Goal: Information Seeking & Learning: Learn about a topic

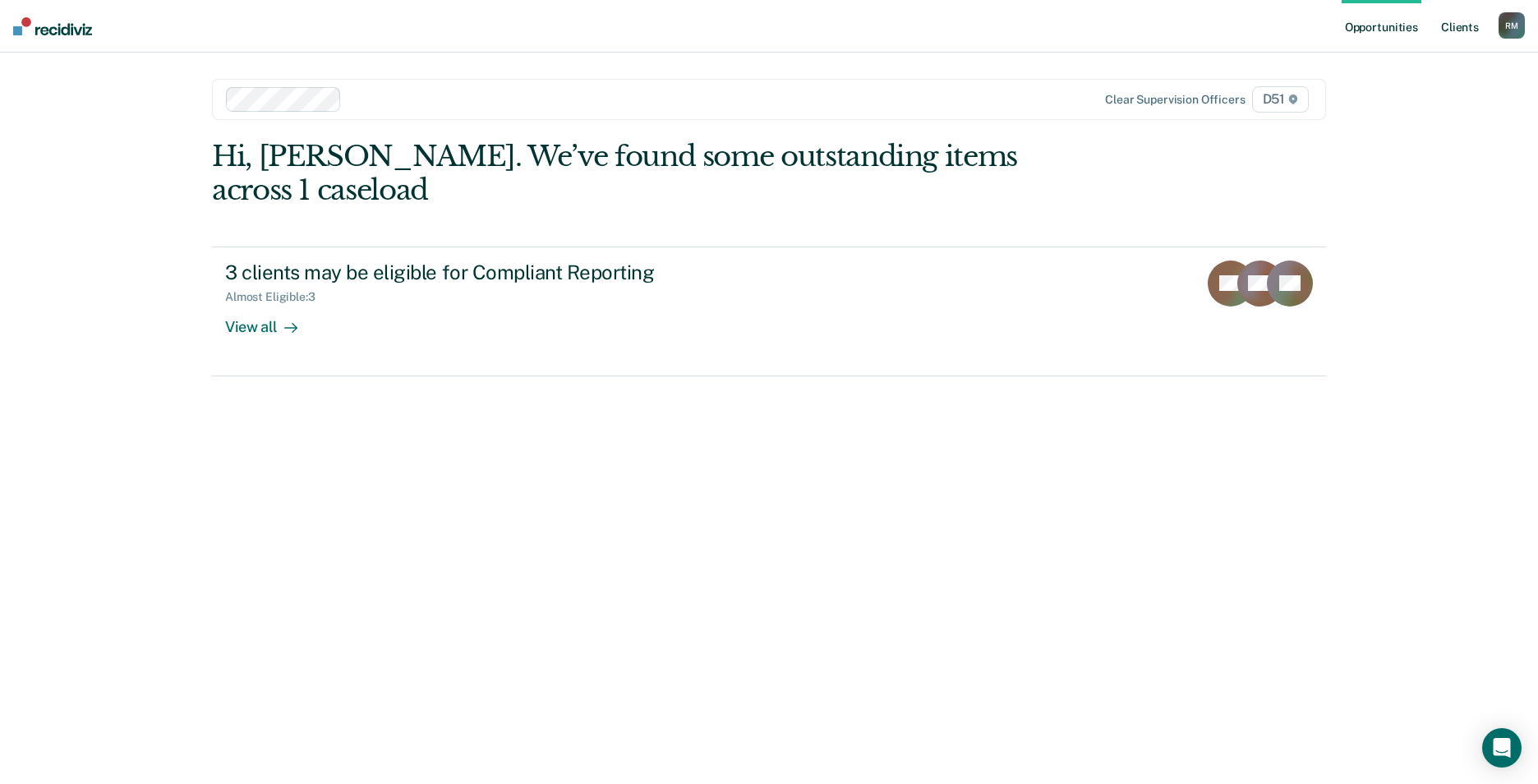
click at [1457, 25] on link "Client s" at bounding box center [1460, 26] width 44 height 53
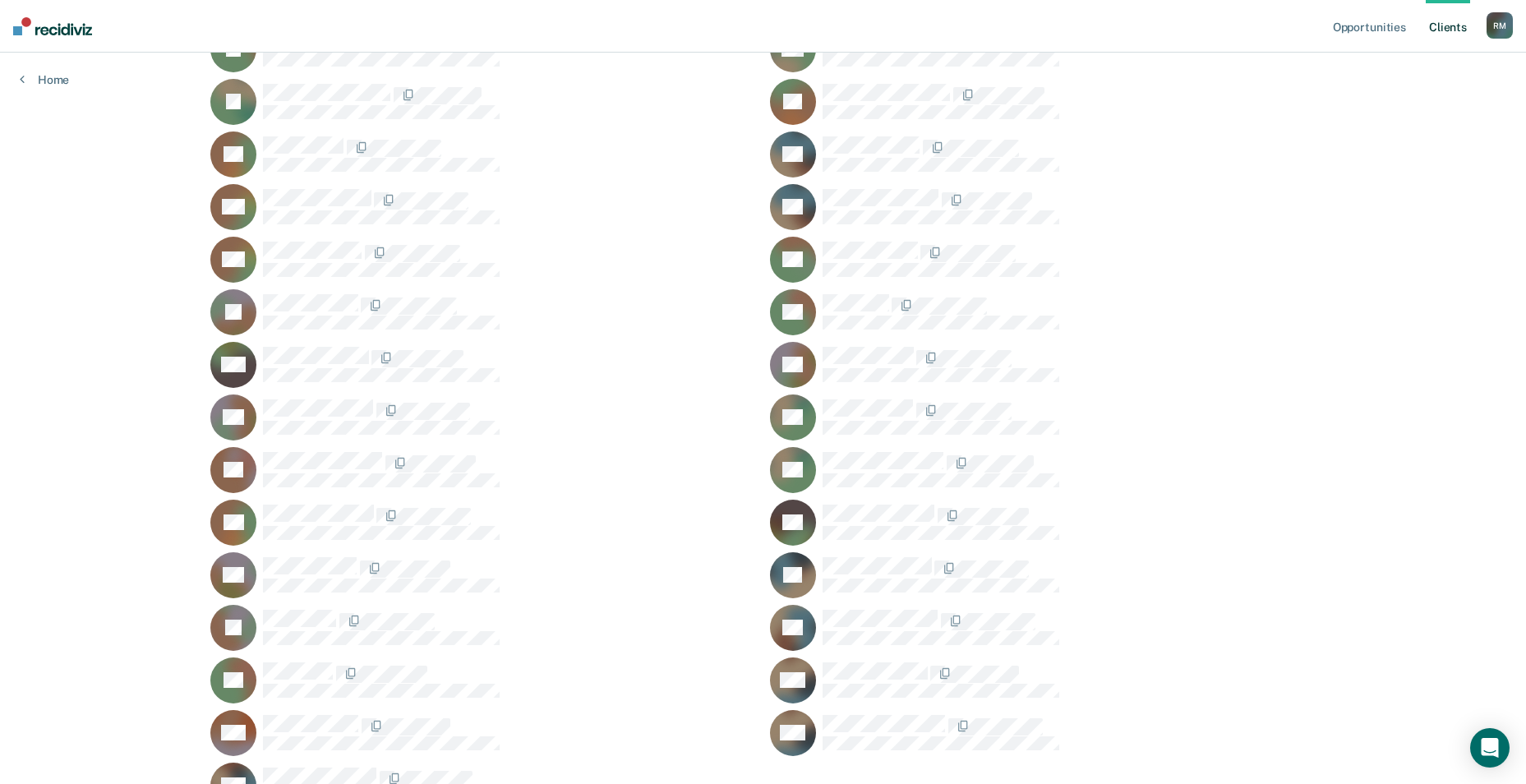
scroll to position [690, 0]
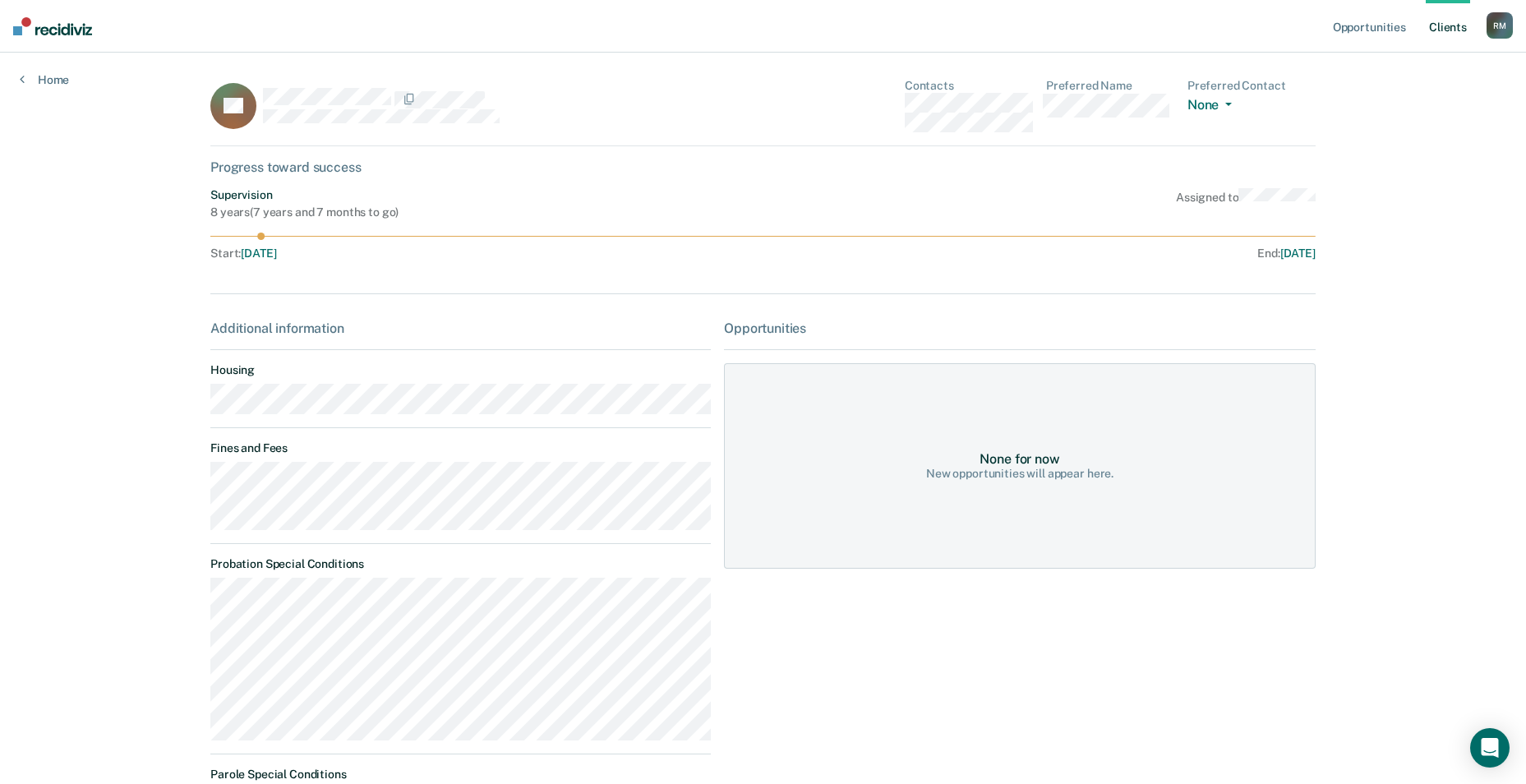
click at [1444, 27] on link "Client s" at bounding box center [1448, 26] width 44 height 53
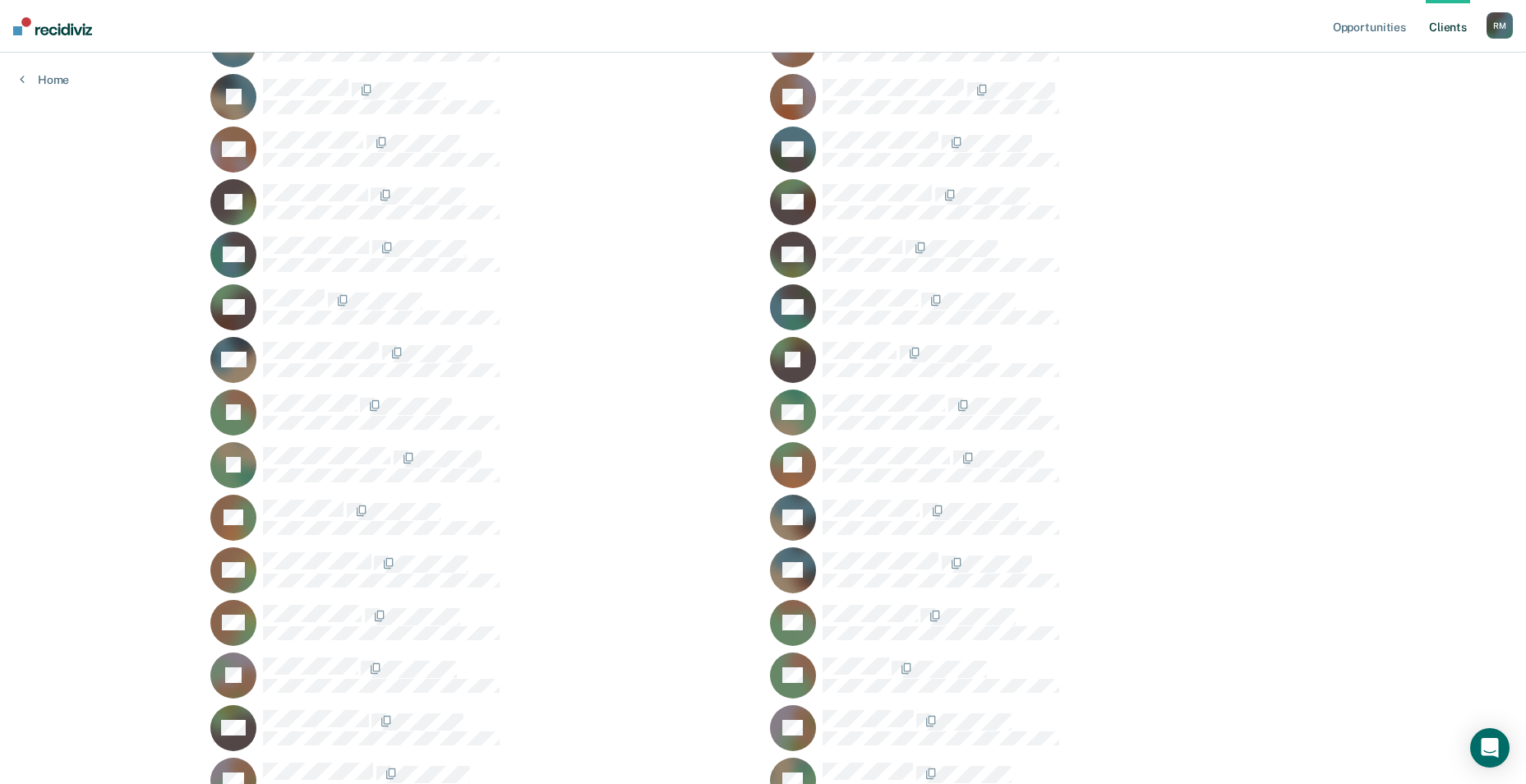
scroll to position [492, 0]
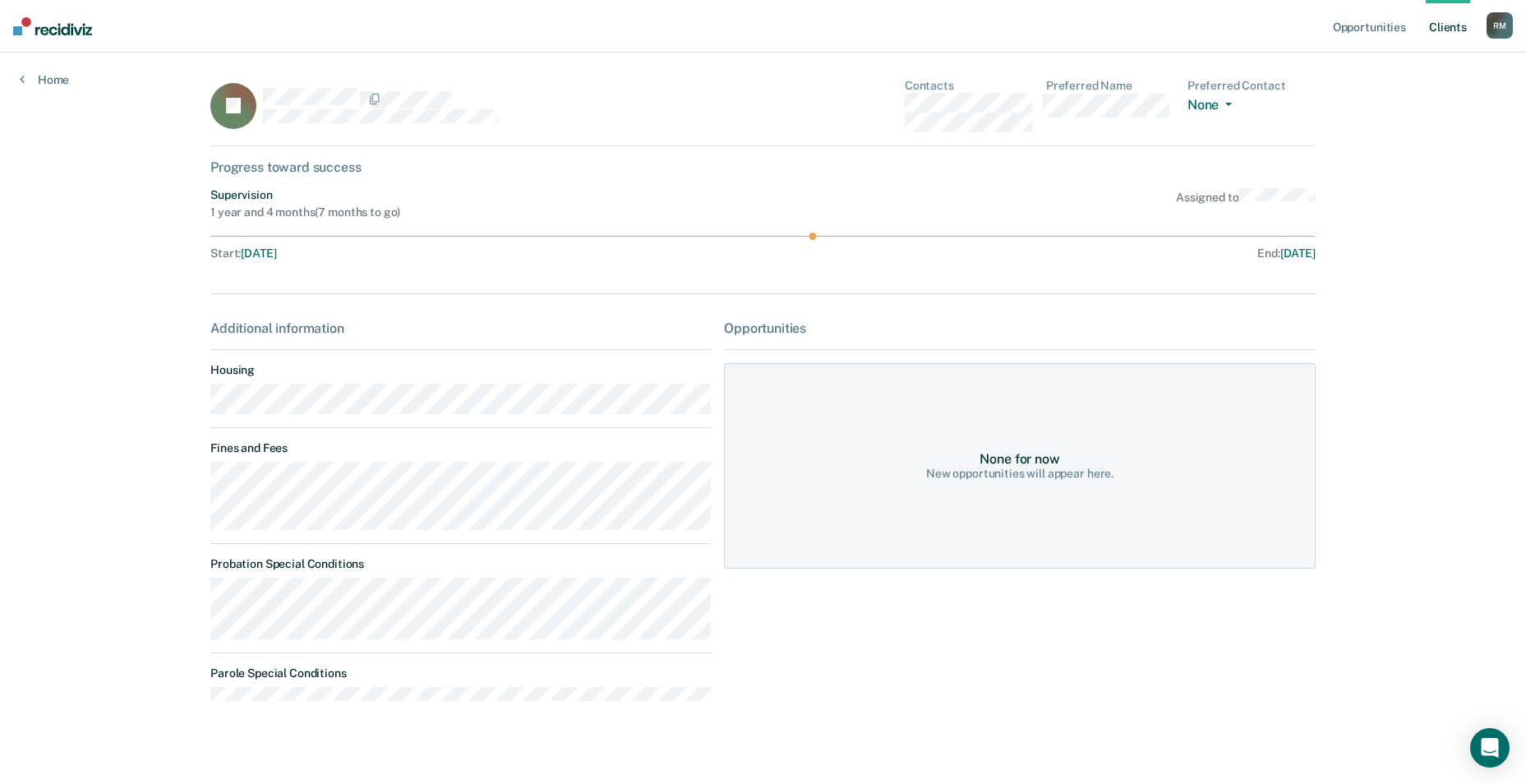
click at [1451, 16] on link "Client s" at bounding box center [1448, 26] width 44 height 53
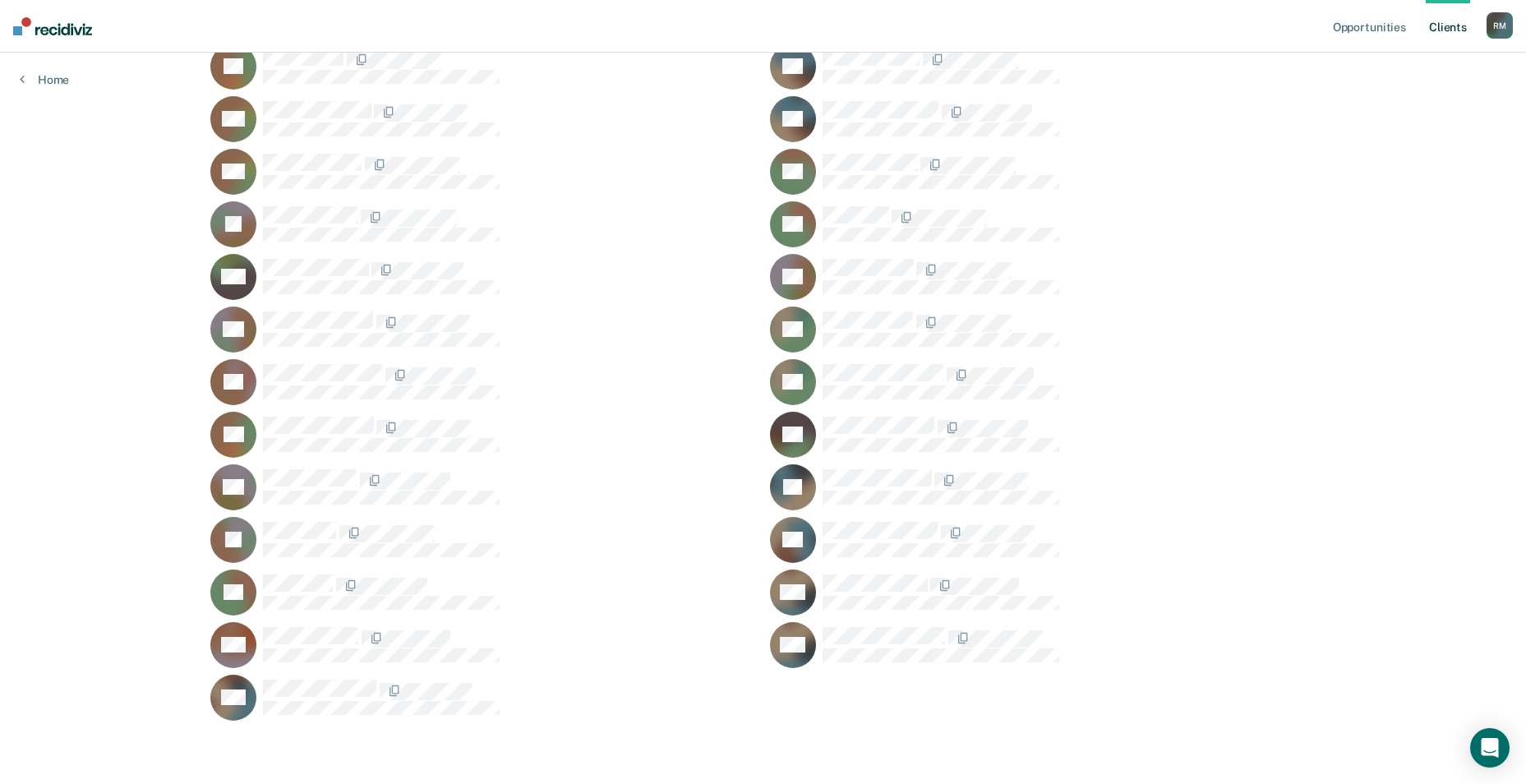
scroll to position [860, 0]
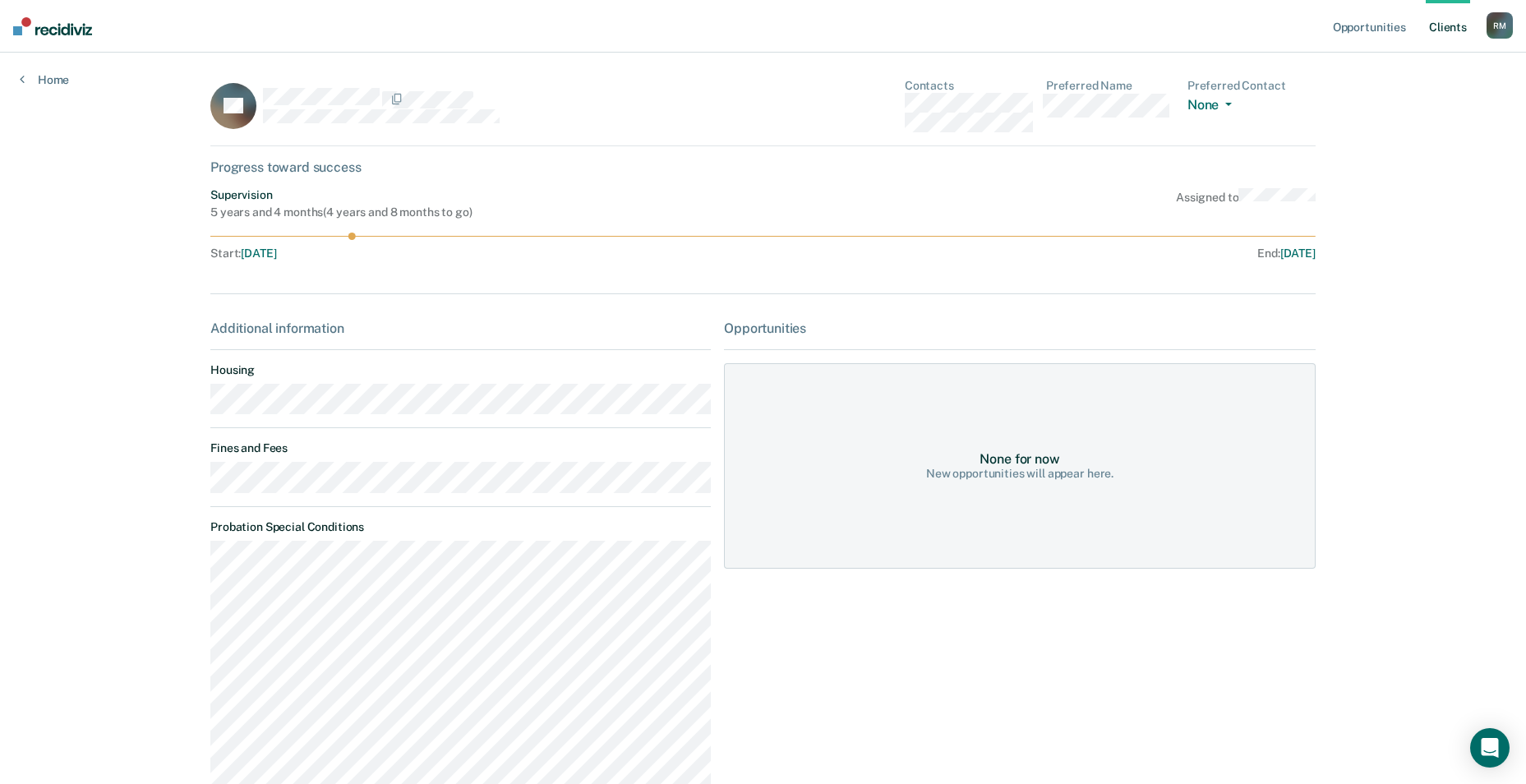
click at [1451, 27] on link "Client s" at bounding box center [1448, 26] width 44 height 53
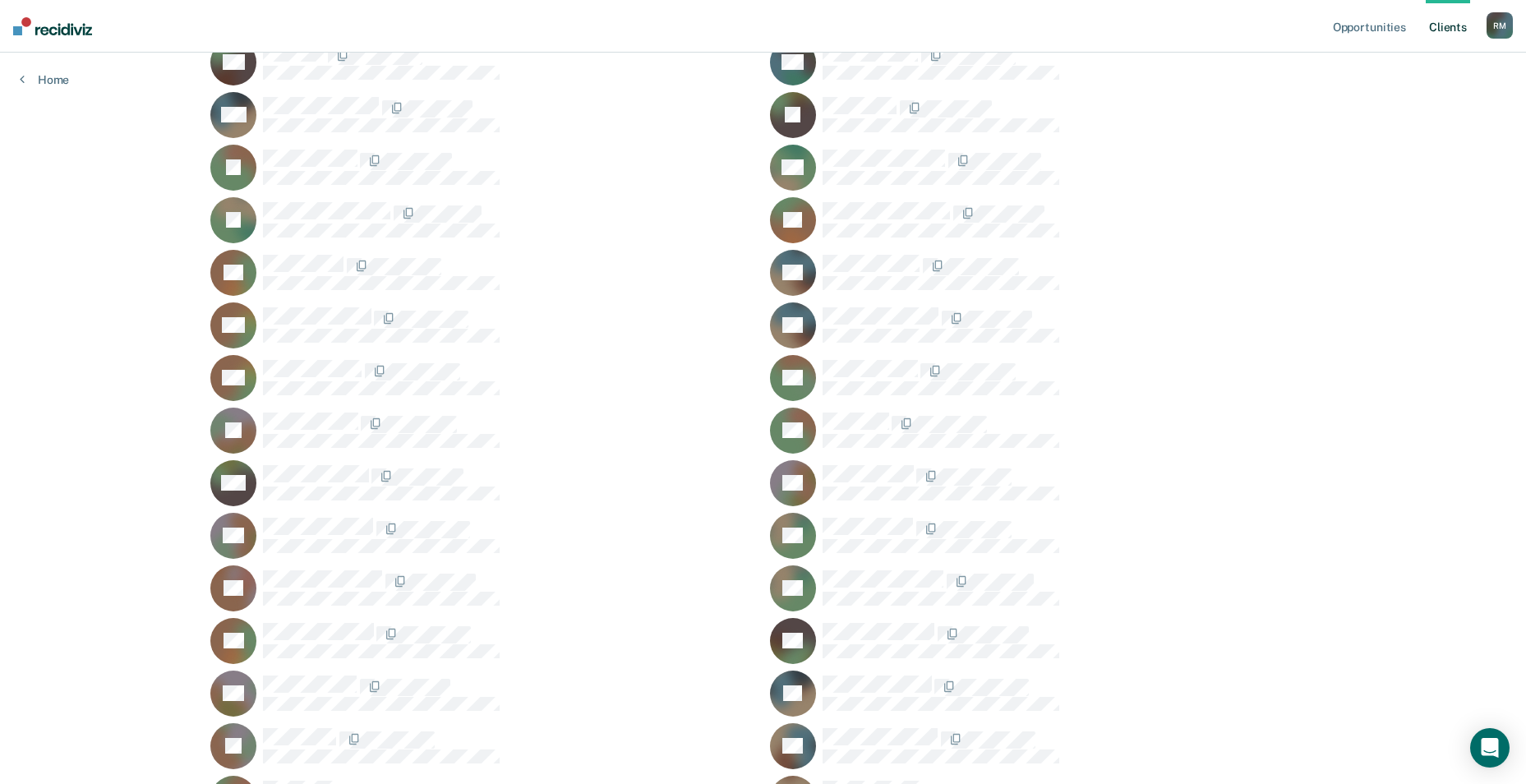
scroll to position [745, 0]
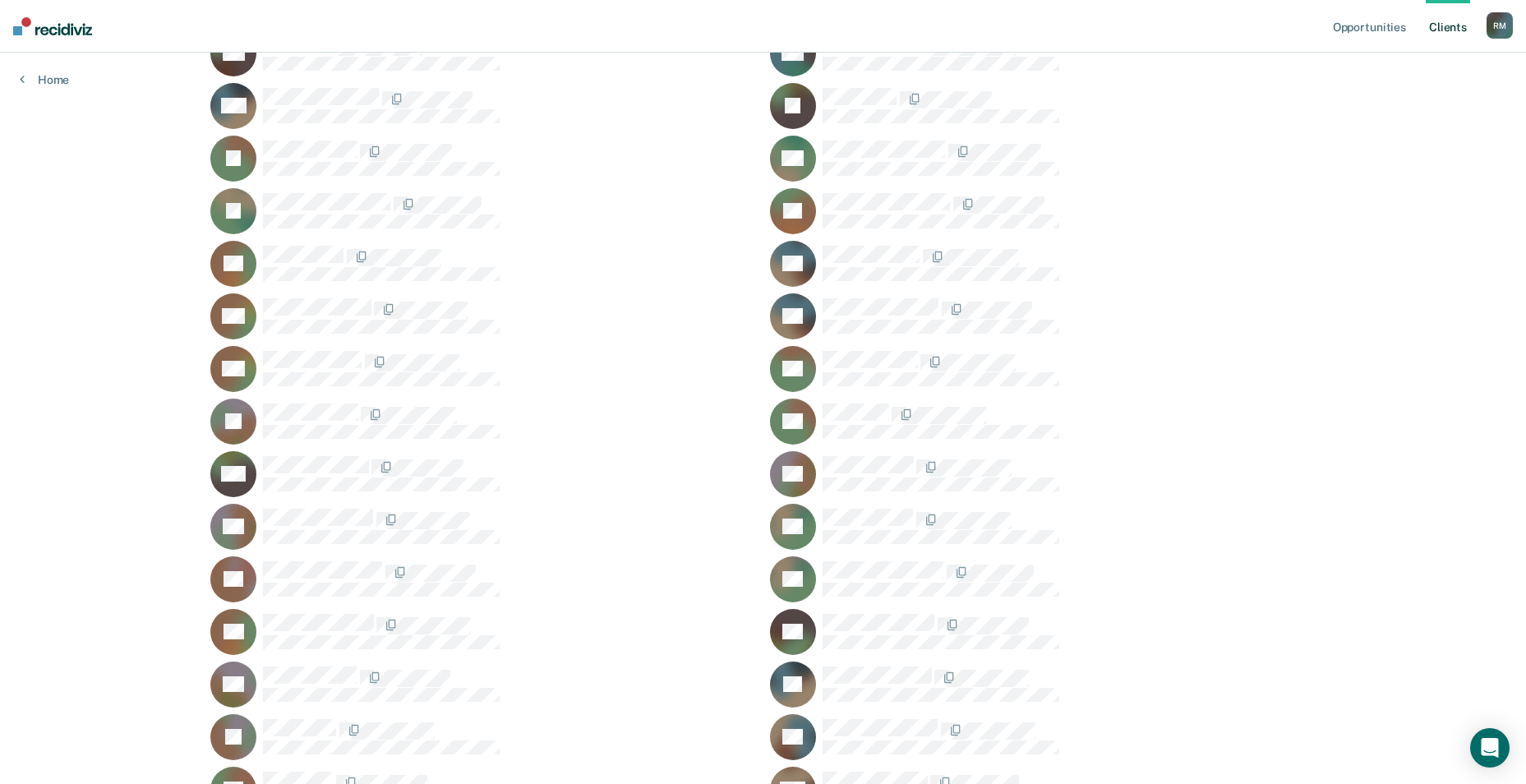
click at [852, 609] on div "VS" at bounding box center [1043, 631] width 545 height 46
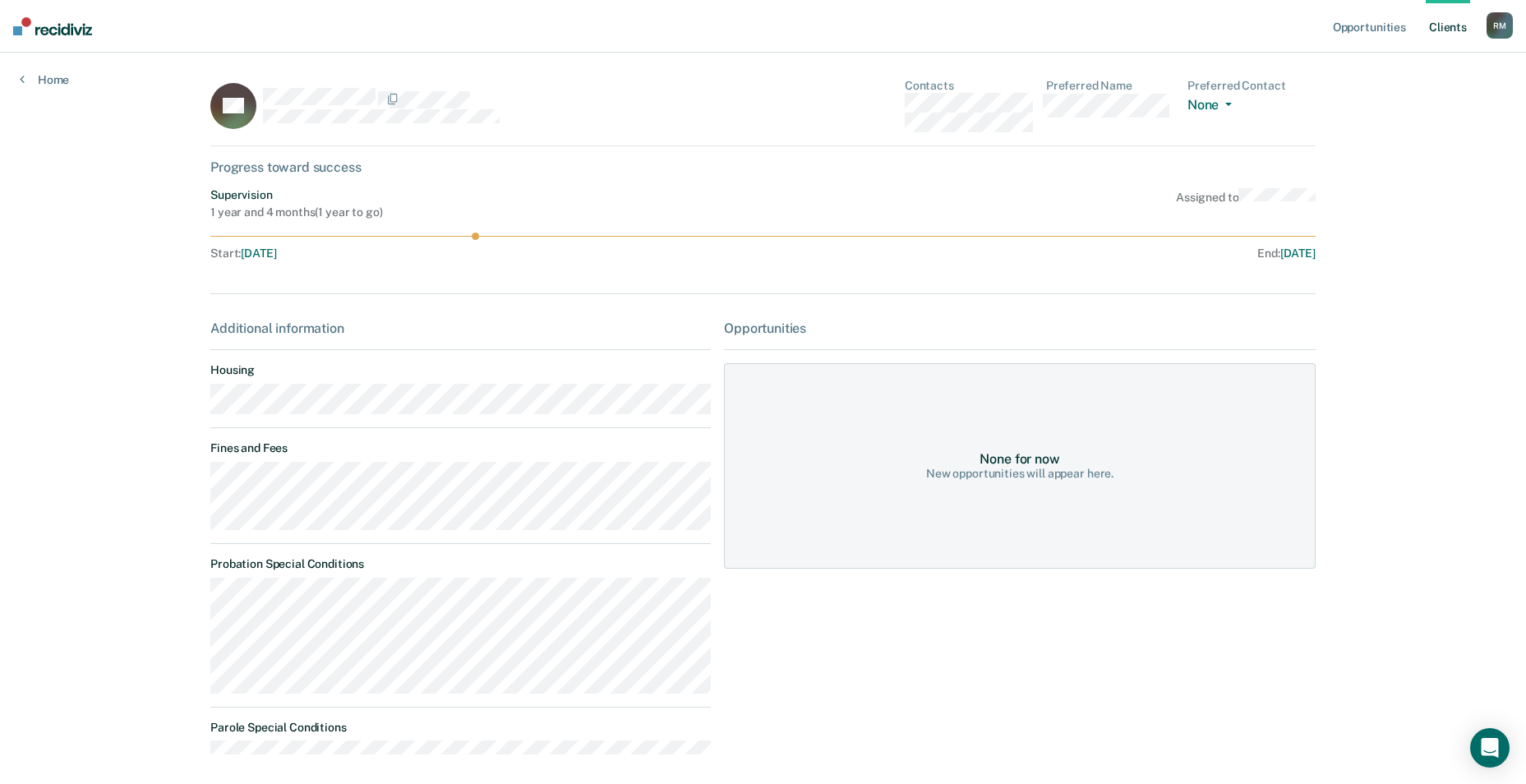
click at [1449, 25] on link "Client s" at bounding box center [1448, 26] width 44 height 53
